Goal: Task Accomplishment & Management: Manage account settings

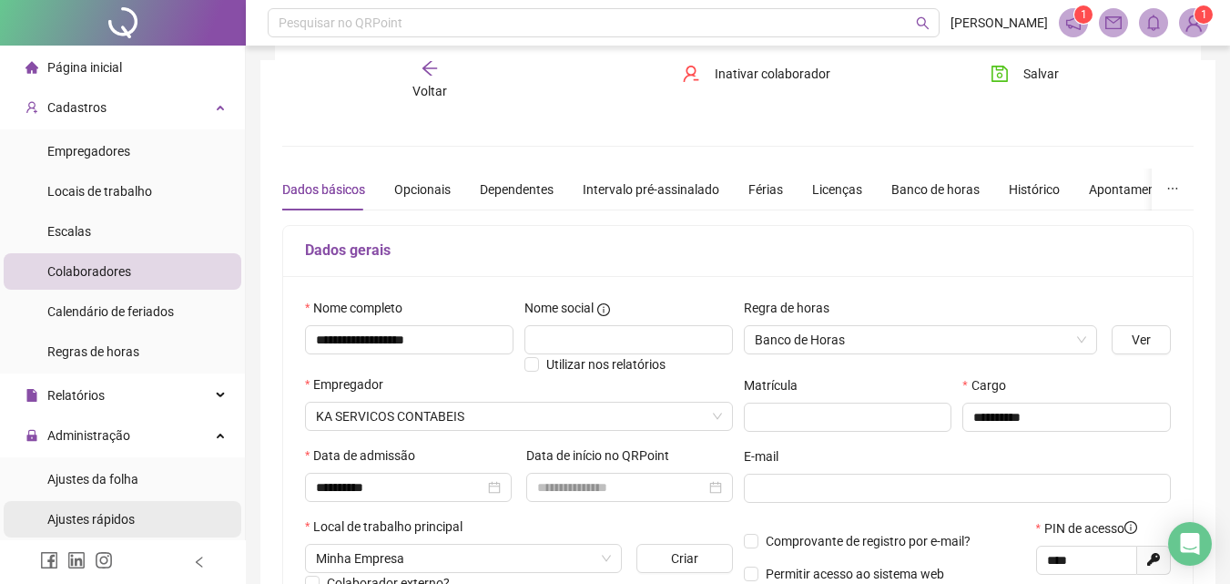
scroll to position [273, 0]
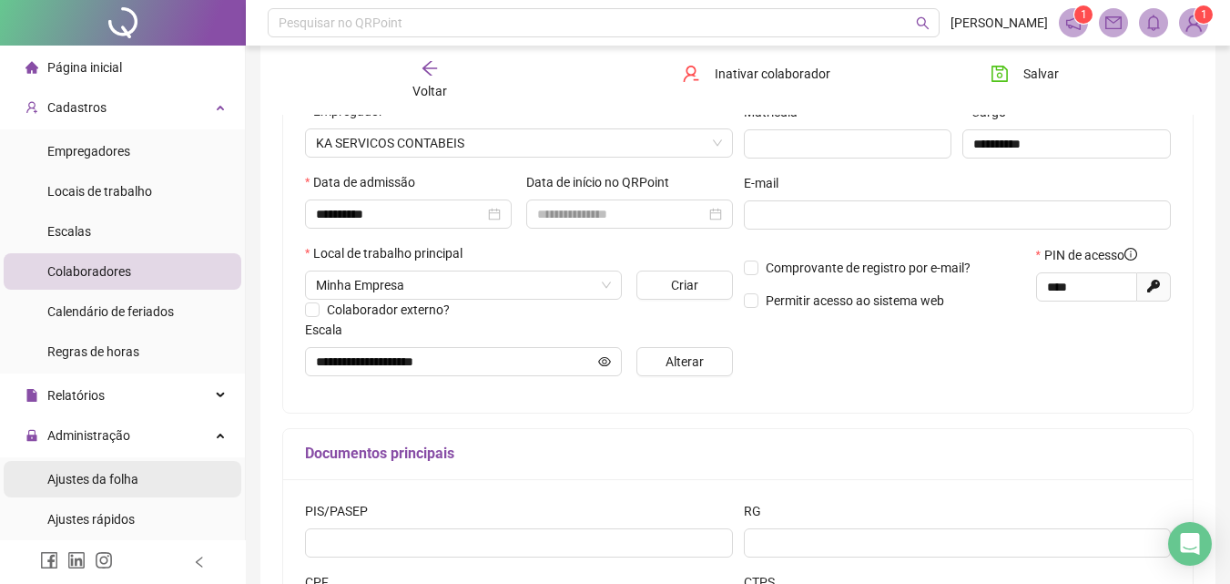
click at [113, 481] on span "Ajustes da folha" at bounding box center [92, 479] width 91 height 15
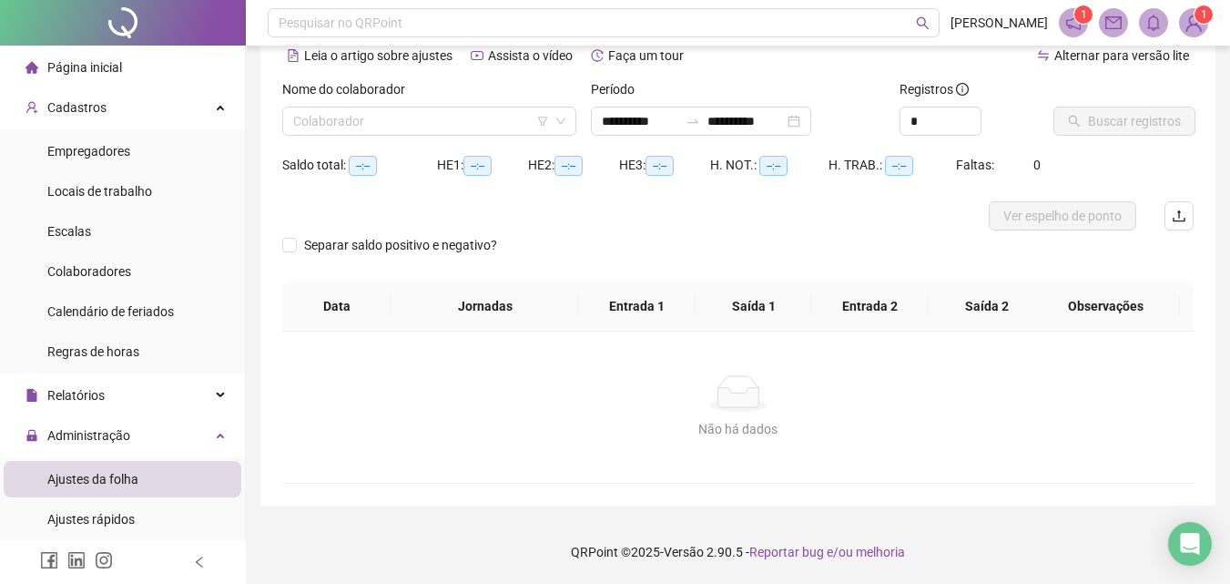
scroll to position [88, 0]
type input "**********"
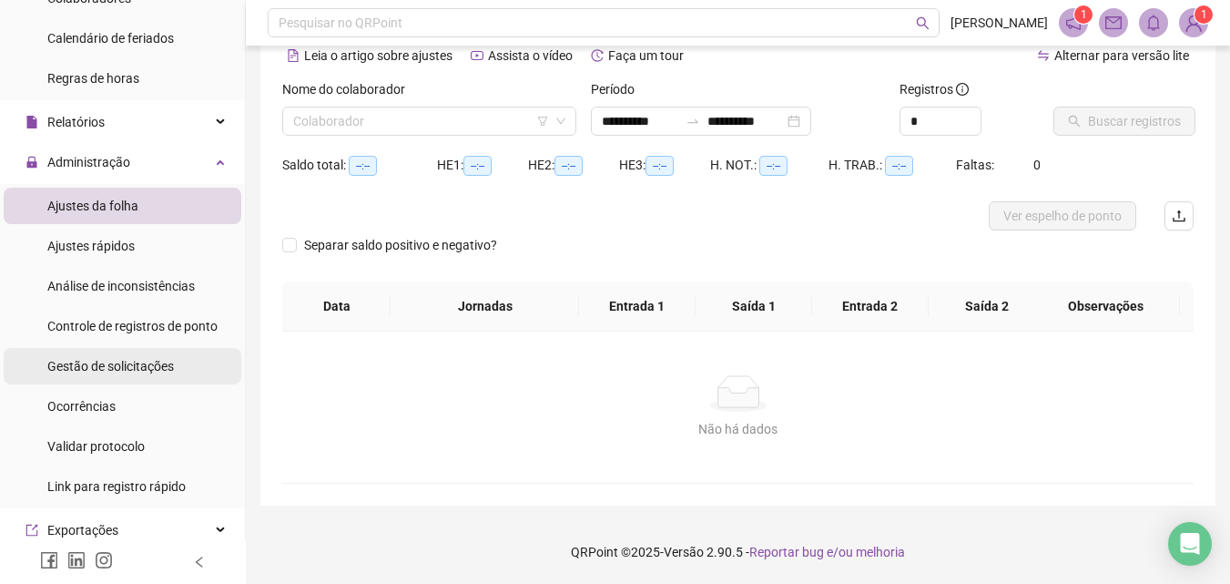
click at [89, 365] on span "Gestão de solicitações" at bounding box center [110, 366] width 127 height 15
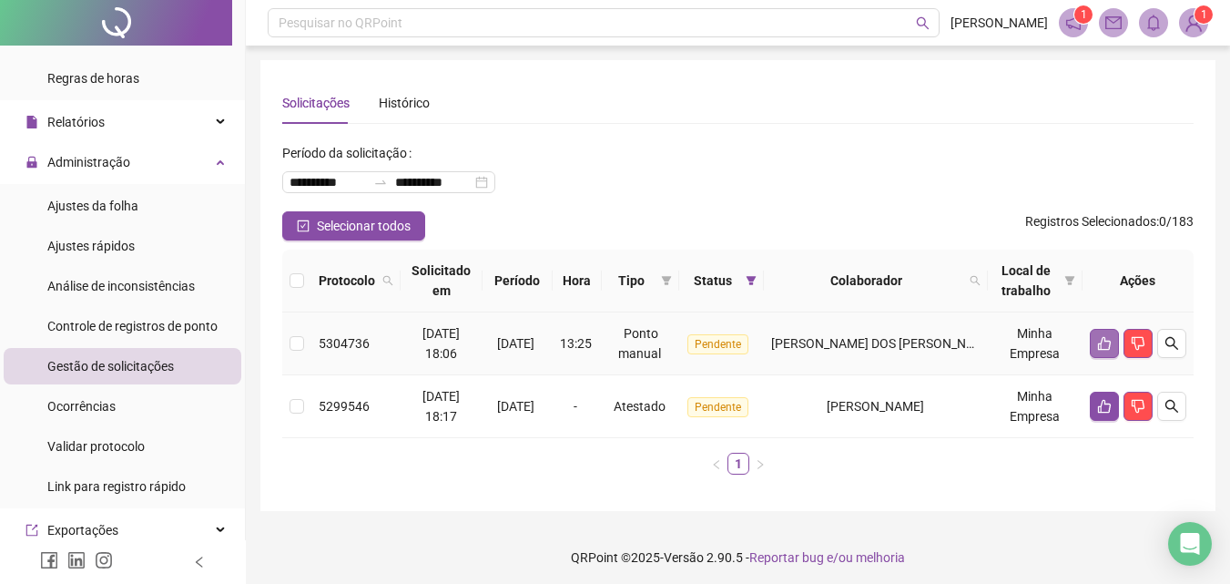
click at [1098, 340] on icon "like" at bounding box center [1104, 343] width 15 height 15
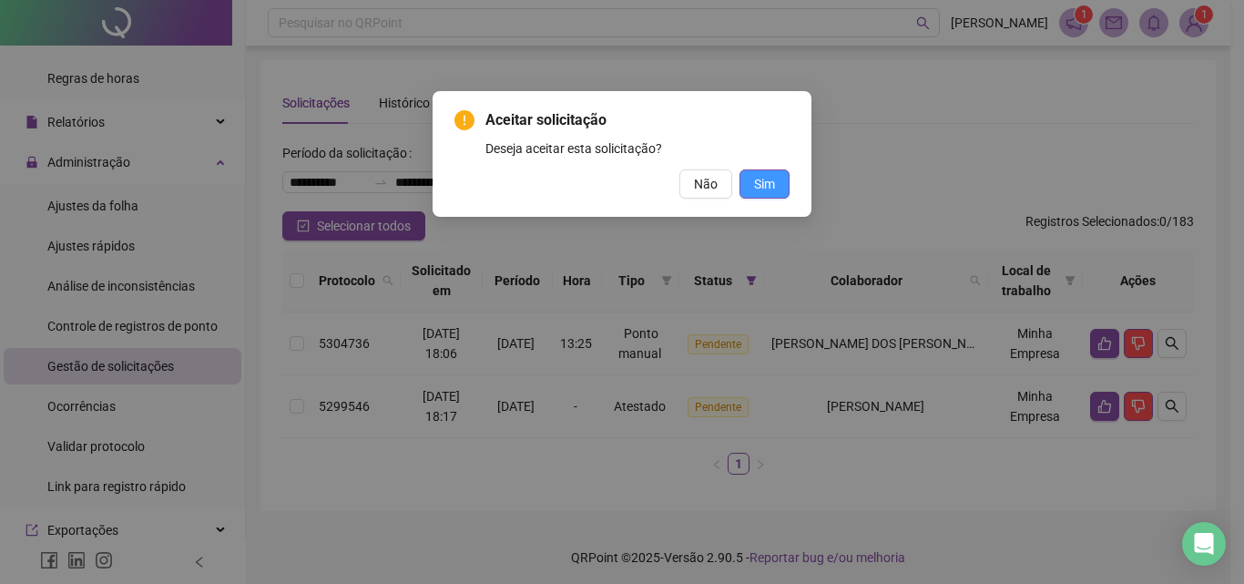
click at [769, 184] on span "Sim" at bounding box center [764, 184] width 21 height 20
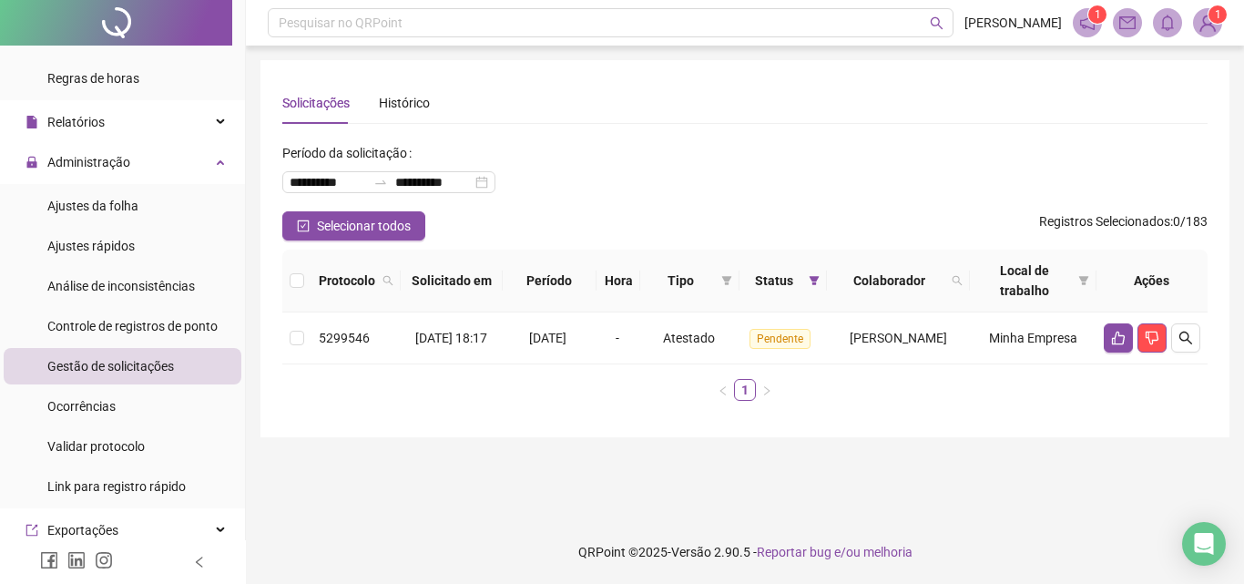
click at [1211, 15] on sup "1" at bounding box center [1217, 14] width 18 height 18
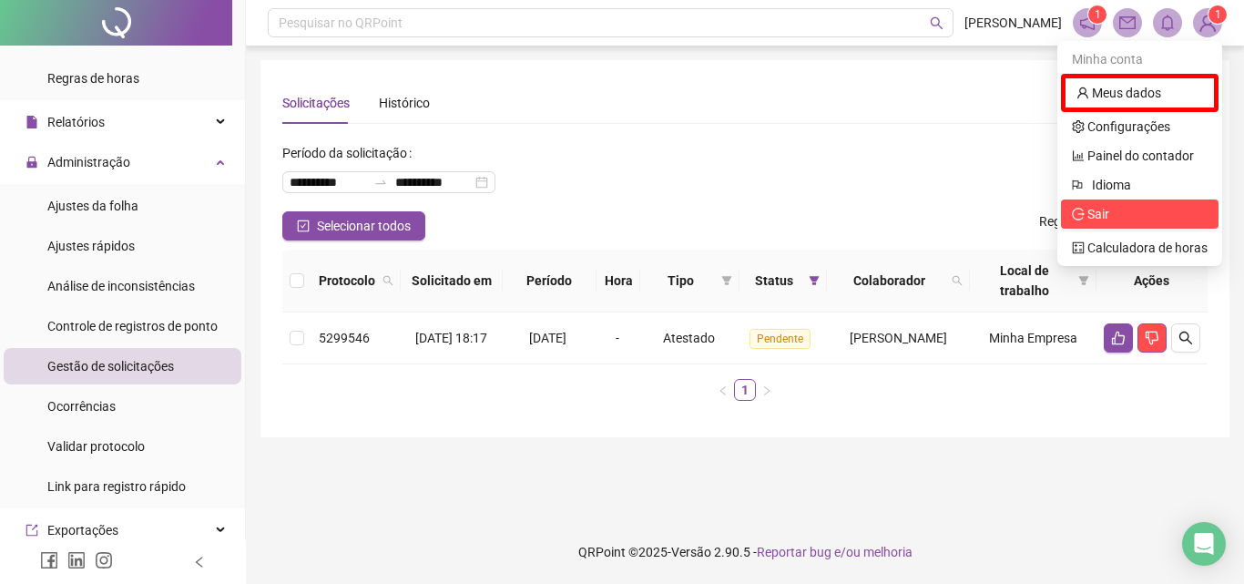
click at [1104, 210] on span "Sair" at bounding box center [1098, 214] width 22 height 15
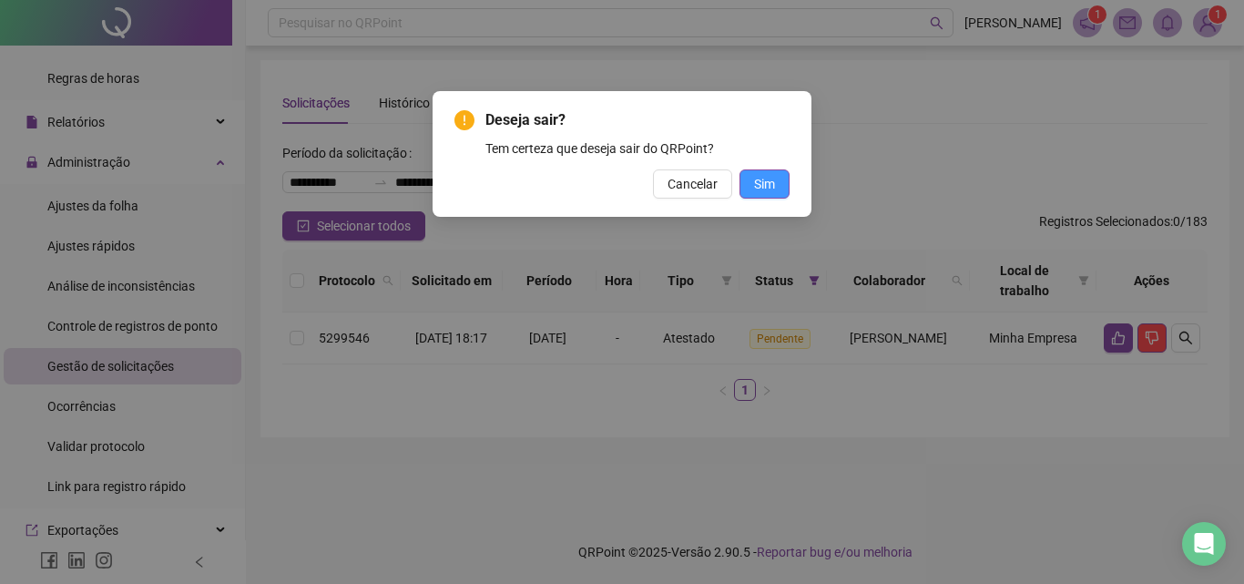
click at [778, 188] on button "Sim" at bounding box center [764, 183] width 50 height 29
